Goal: Information Seeking & Learning: Learn about a topic

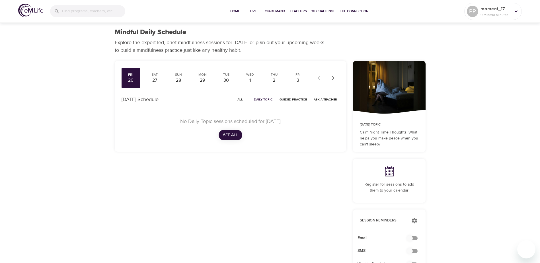
click at [250, 123] on p "No Daily Topic sessions scheduled for [DATE]" at bounding box center [230, 122] width 204 height 8
click at [160, 79] on div "27" at bounding box center [154, 80] width 14 height 7
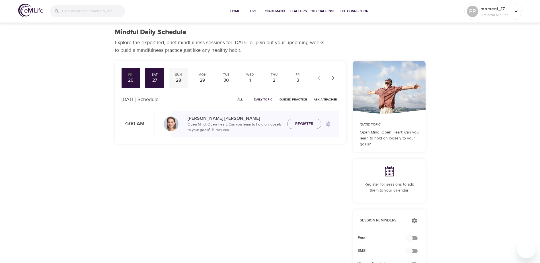
click at [179, 80] on div "28" at bounding box center [178, 80] width 14 height 7
